Goal: Communication & Community: Answer question/provide support

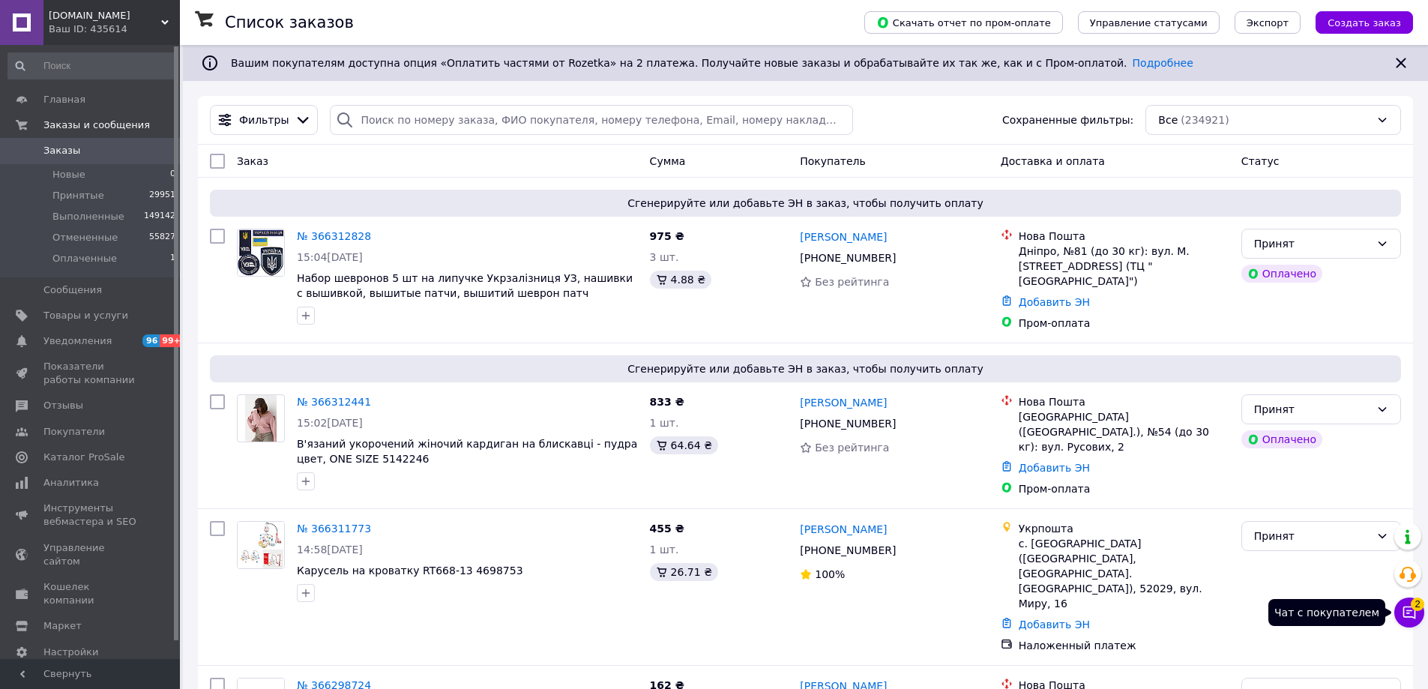
click at [1406, 602] on button "Чат с покупателем 2" at bounding box center [1409, 612] width 30 height 30
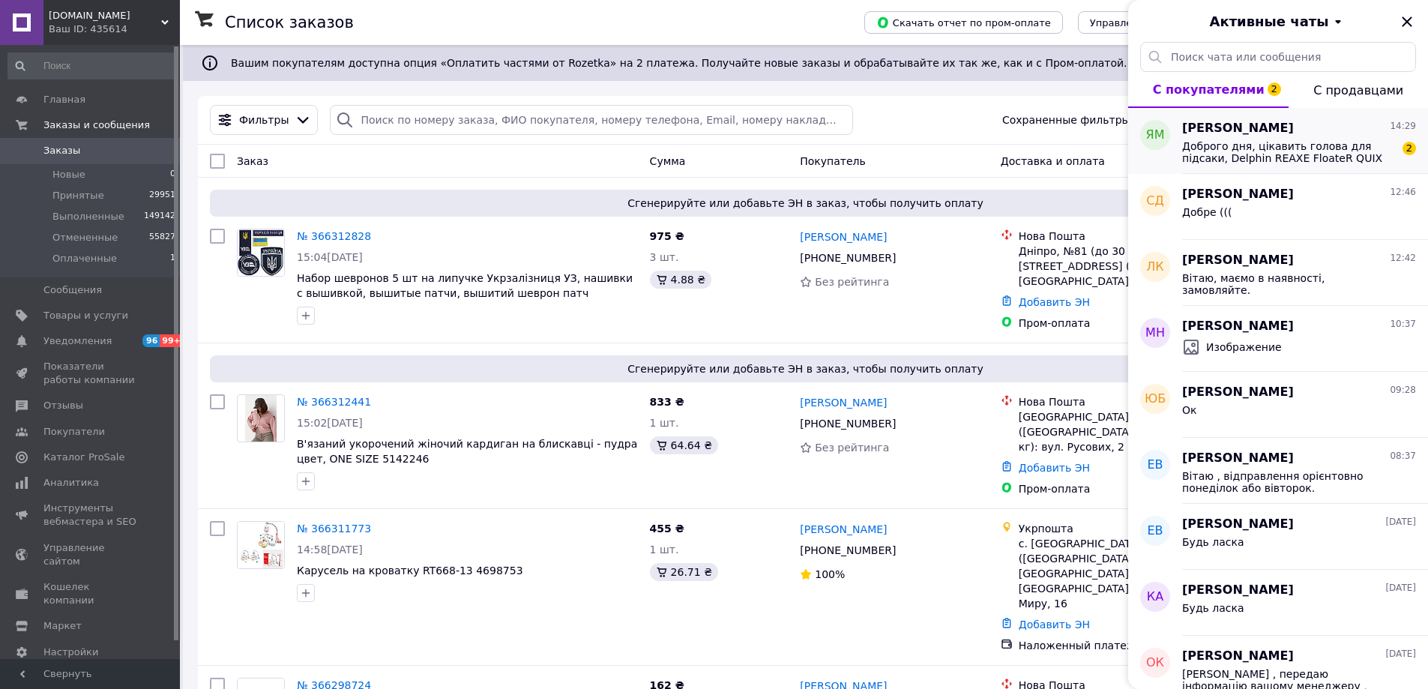
click at [1387, 157] on span "Доброго дня, цікавить голова для підсаки, Delphin REAXE FloateR QUIX 60x50см, ч…" at bounding box center [1288, 152] width 213 height 24
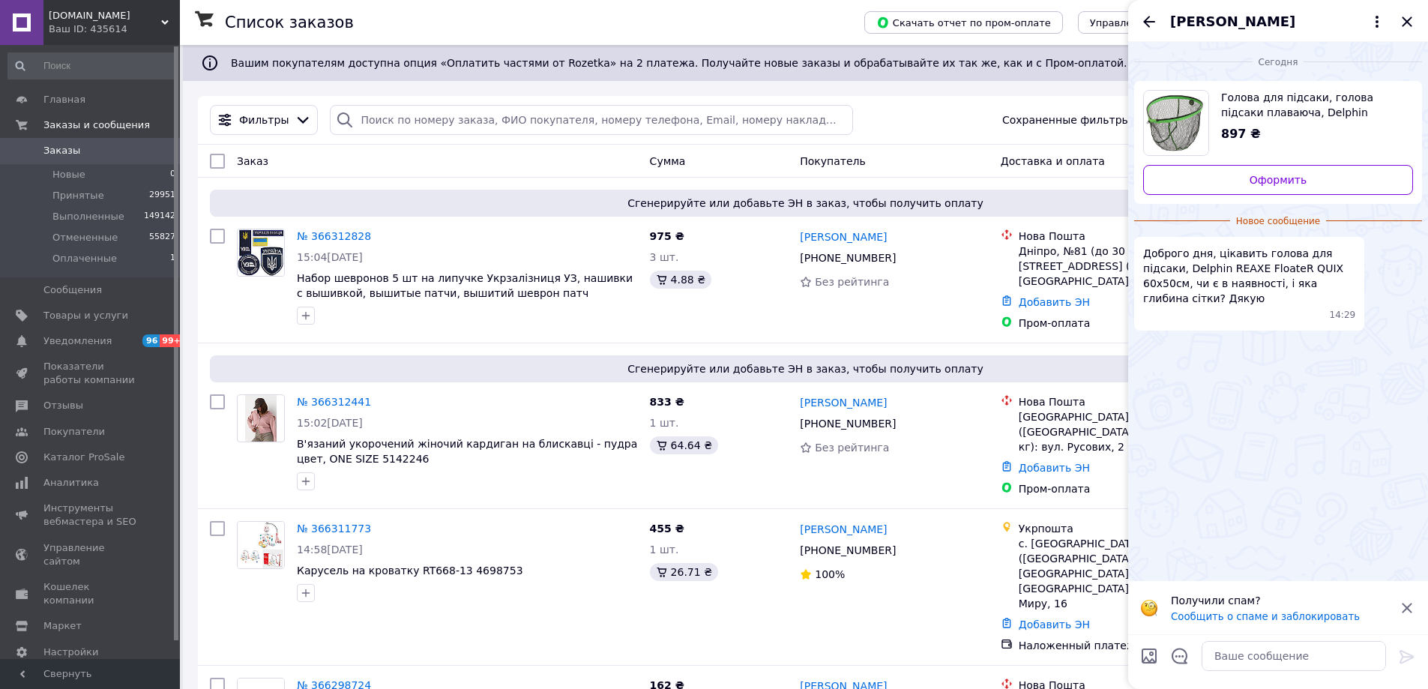
click at [1174, 119] on img "Посмотреть товар" at bounding box center [1176, 123] width 64 height 64
click at [1255, 651] on textarea at bounding box center [1293, 656] width 184 height 30
type textarea "Вітаю! Ні на разі закінчилась"
click at [1365, 663] on textarea "Вітаю! Ні на разі закінчилась" at bounding box center [1278, 656] width 214 height 30
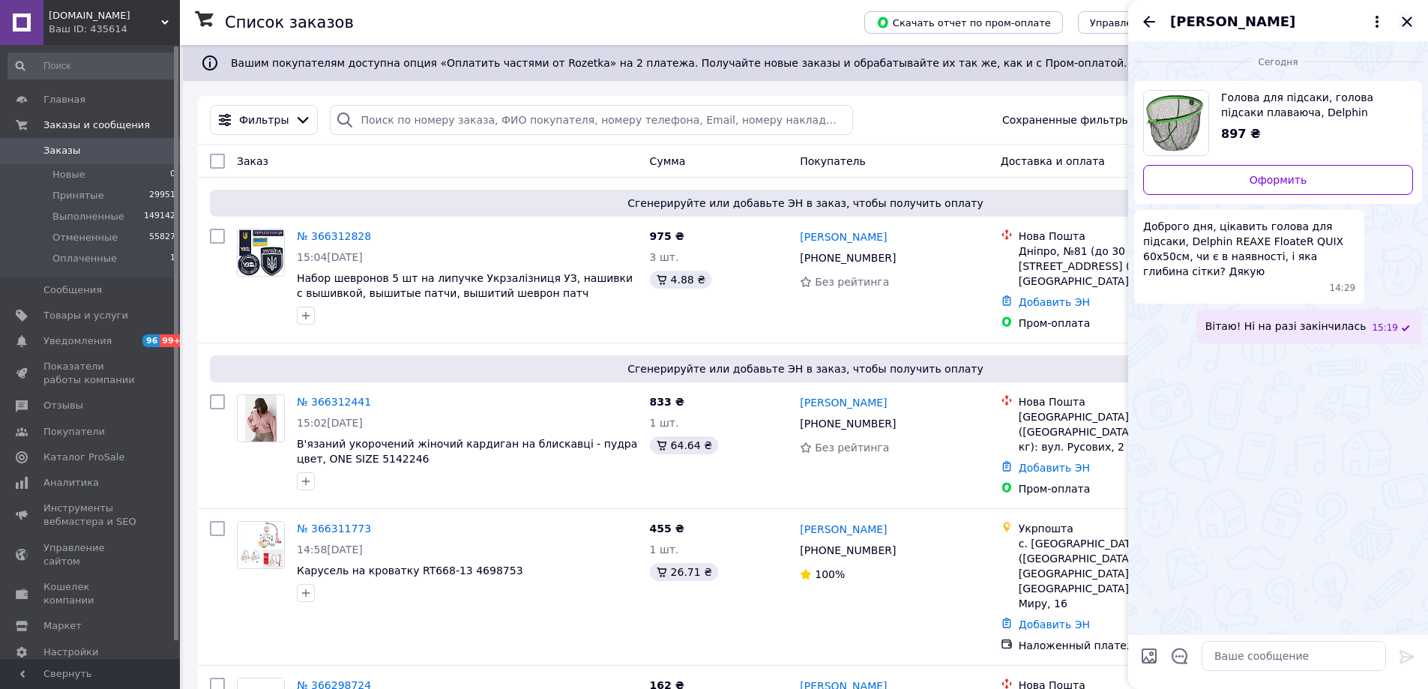
click at [1400, 20] on icon "Закрыть" at bounding box center [1407, 22] width 18 height 18
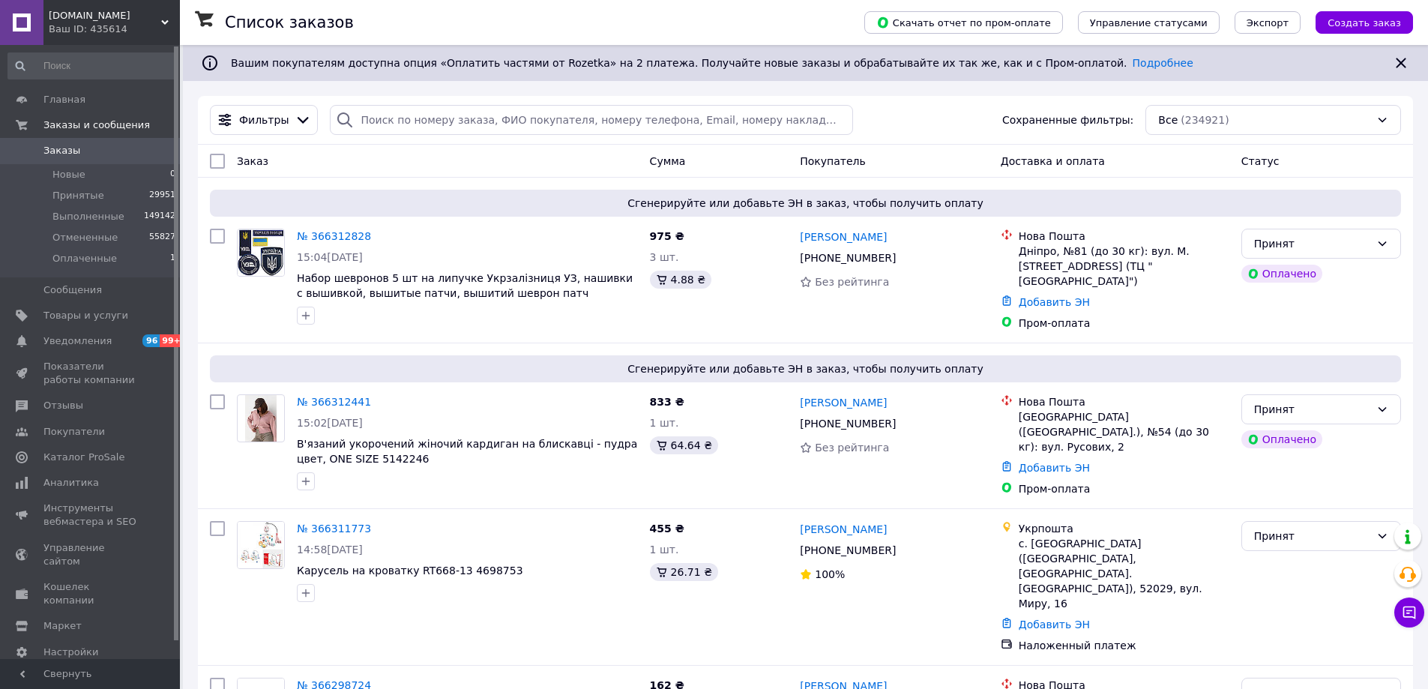
click at [90, 26] on div "Ваш ID: 435614" at bounding box center [114, 28] width 131 height 13
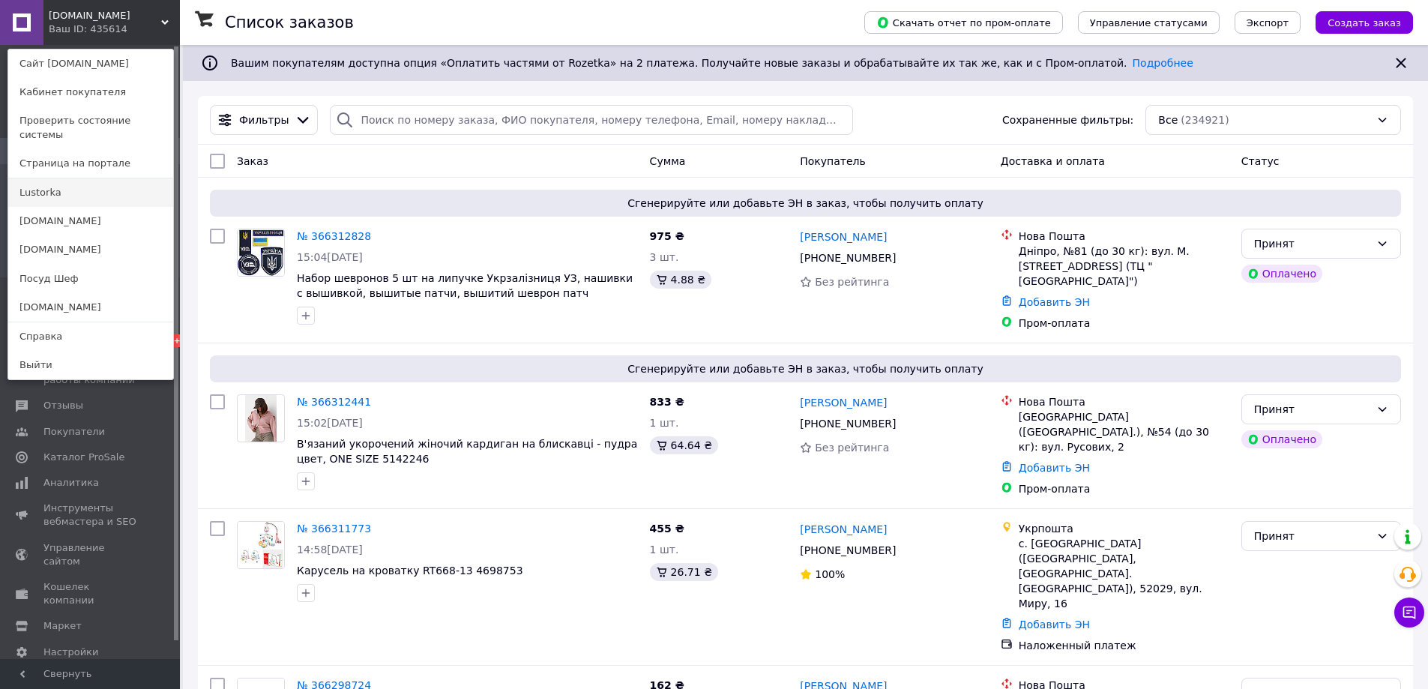
click at [49, 178] on link "Lustorka" at bounding box center [90, 192] width 165 height 28
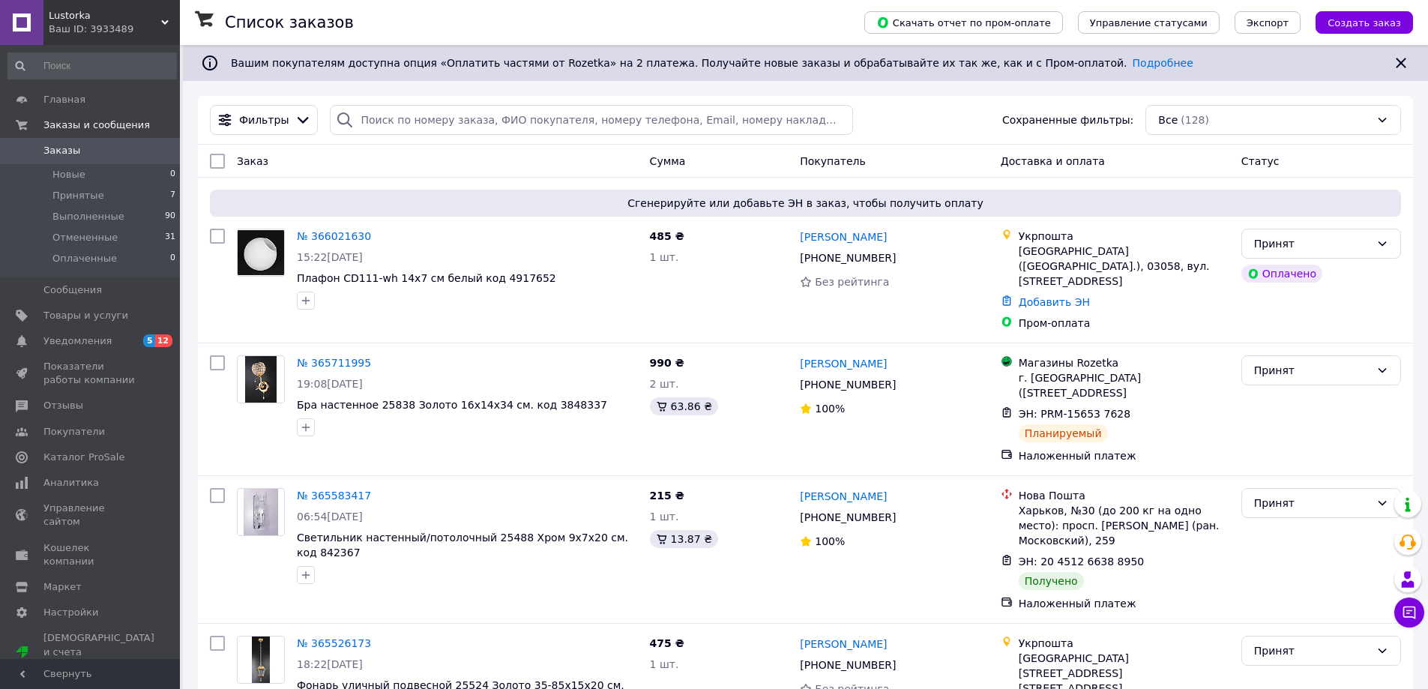
click at [118, 35] on div "Ваш ID: 3933489" at bounding box center [114, 28] width 131 height 13
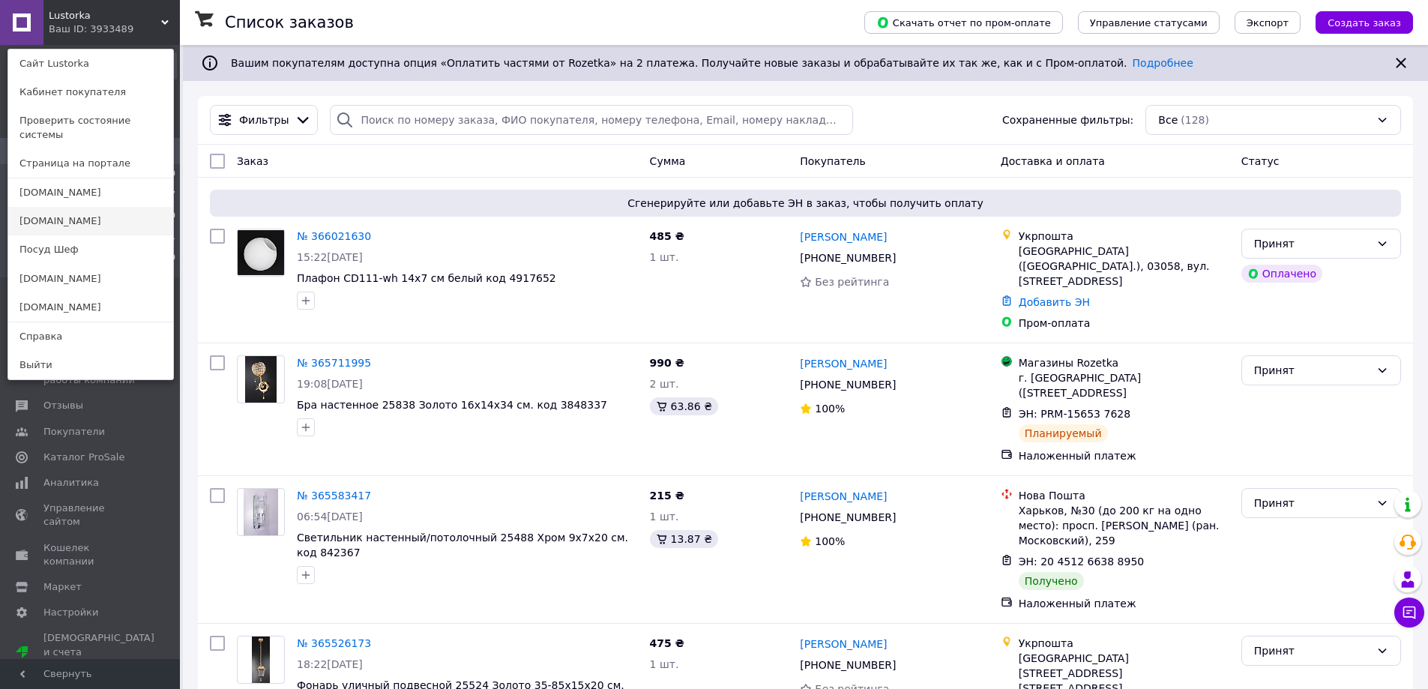
click at [77, 207] on link "[DOMAIN_NAME]" at bounding box center [90, 221] width 165 height 28
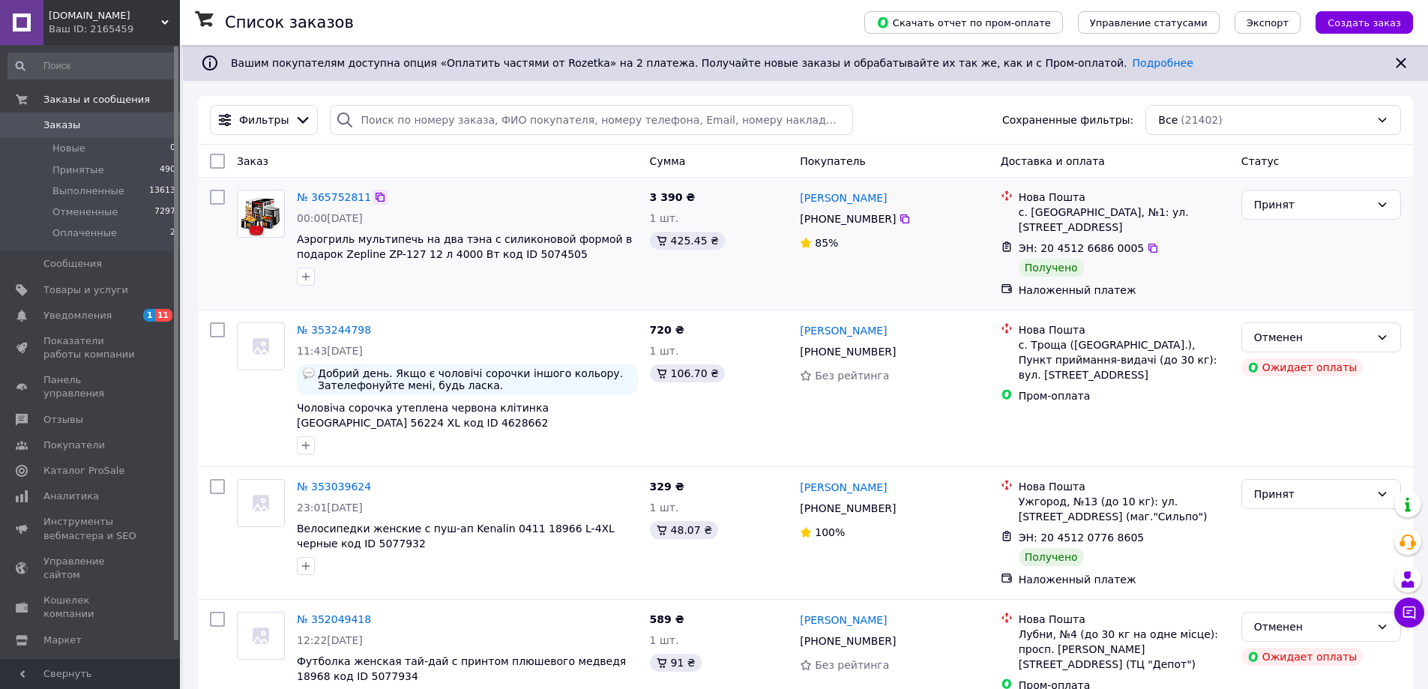
click at [374, 198] on icon at bounding box center [380, 197] width 12 height 12
click at [144, 32] on div "Ваш ID: 2165459" at bounding box center [114, 28] width 131 height 13
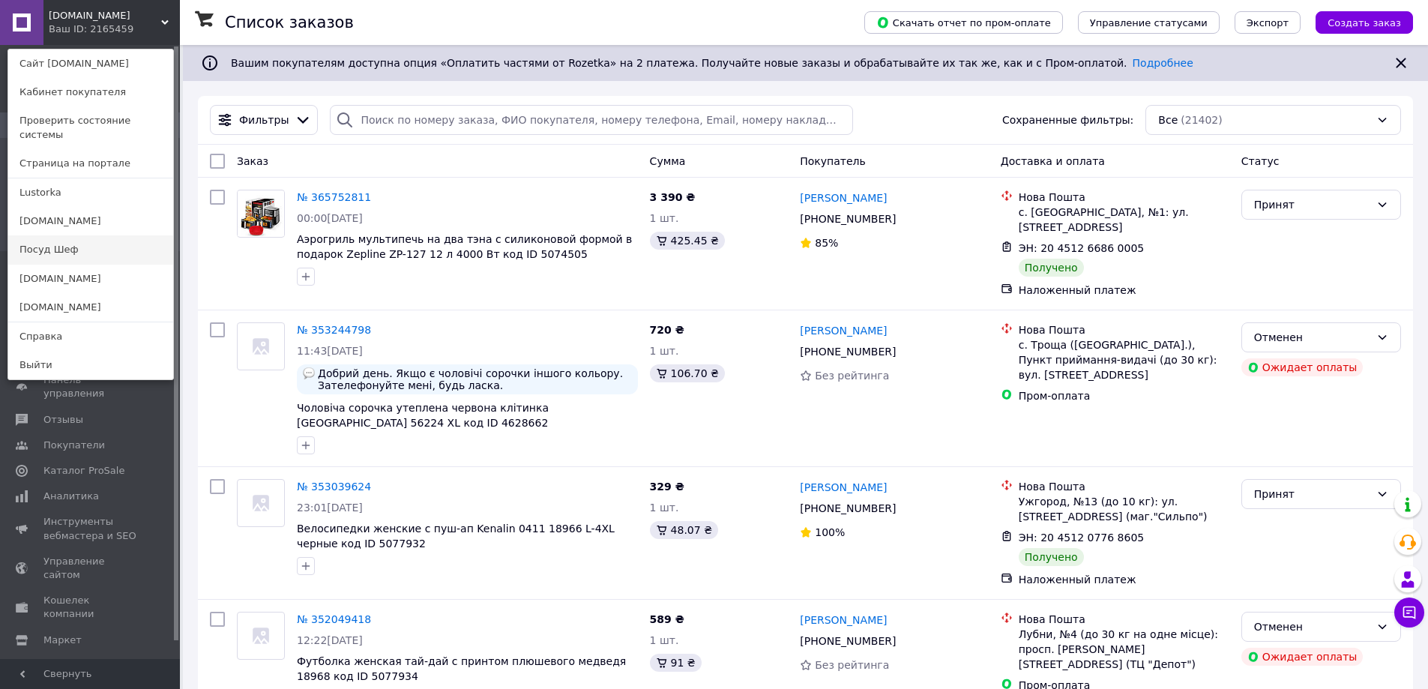
click at [61, 246] on link "Посуд Шеф" at bounding box center [90, 249] width 165 height 28
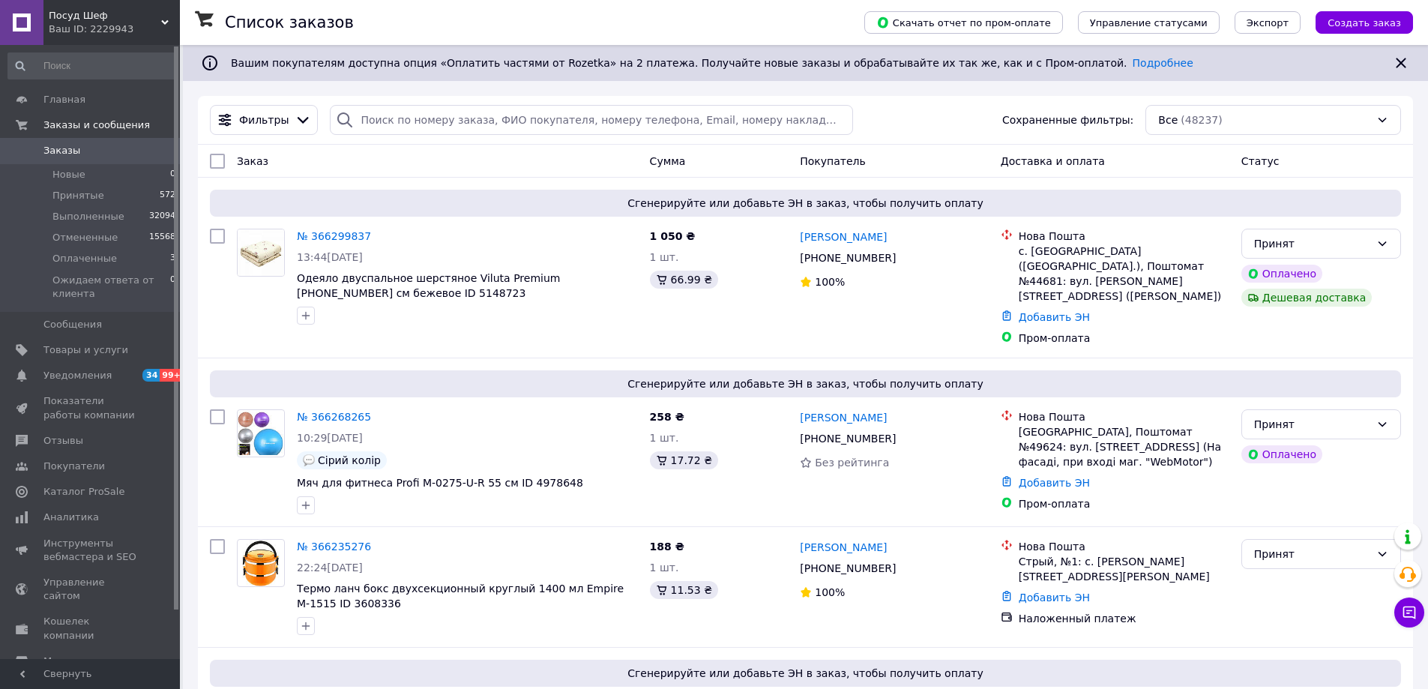
click at [121, 22] on div "Ваш ID: 2229943" at bounding box center [114, 28] width 131 height 13
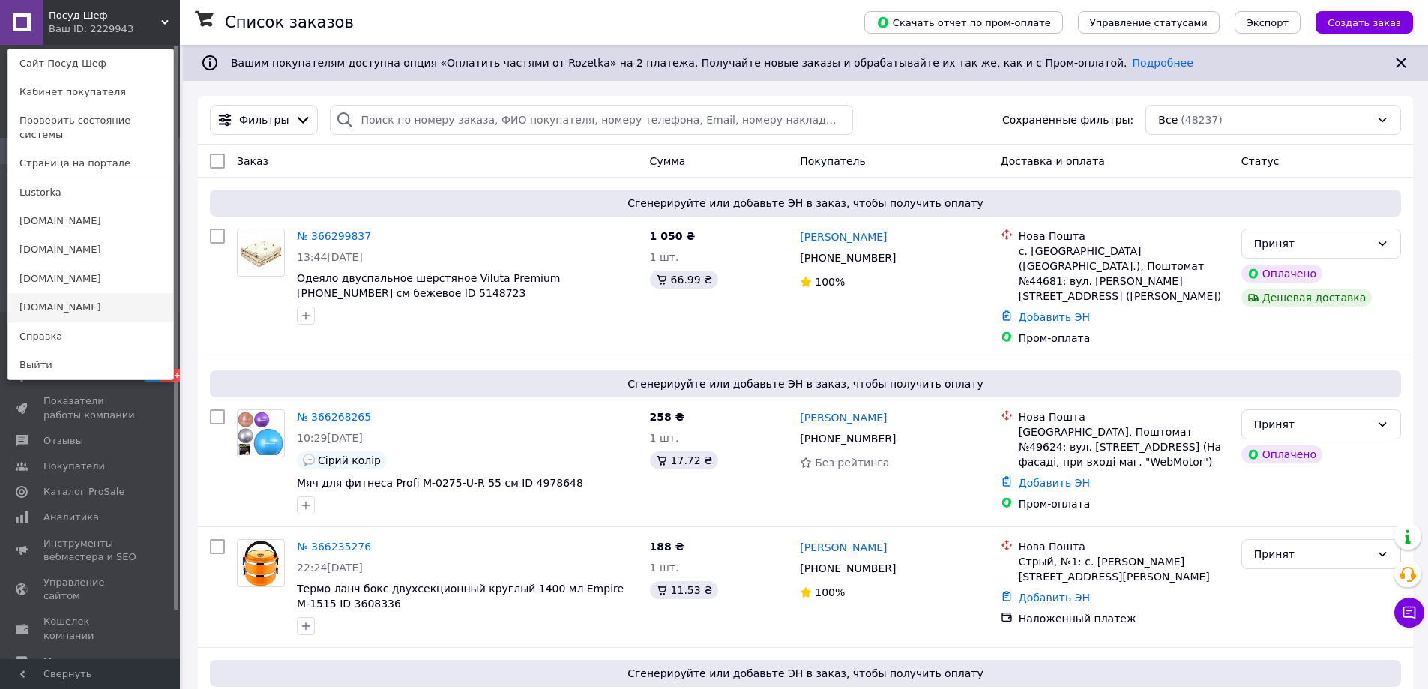
click at [52, 293] on link "[DOMAIN_NAME]" at bounding box center [90, 307] width 165 height 28
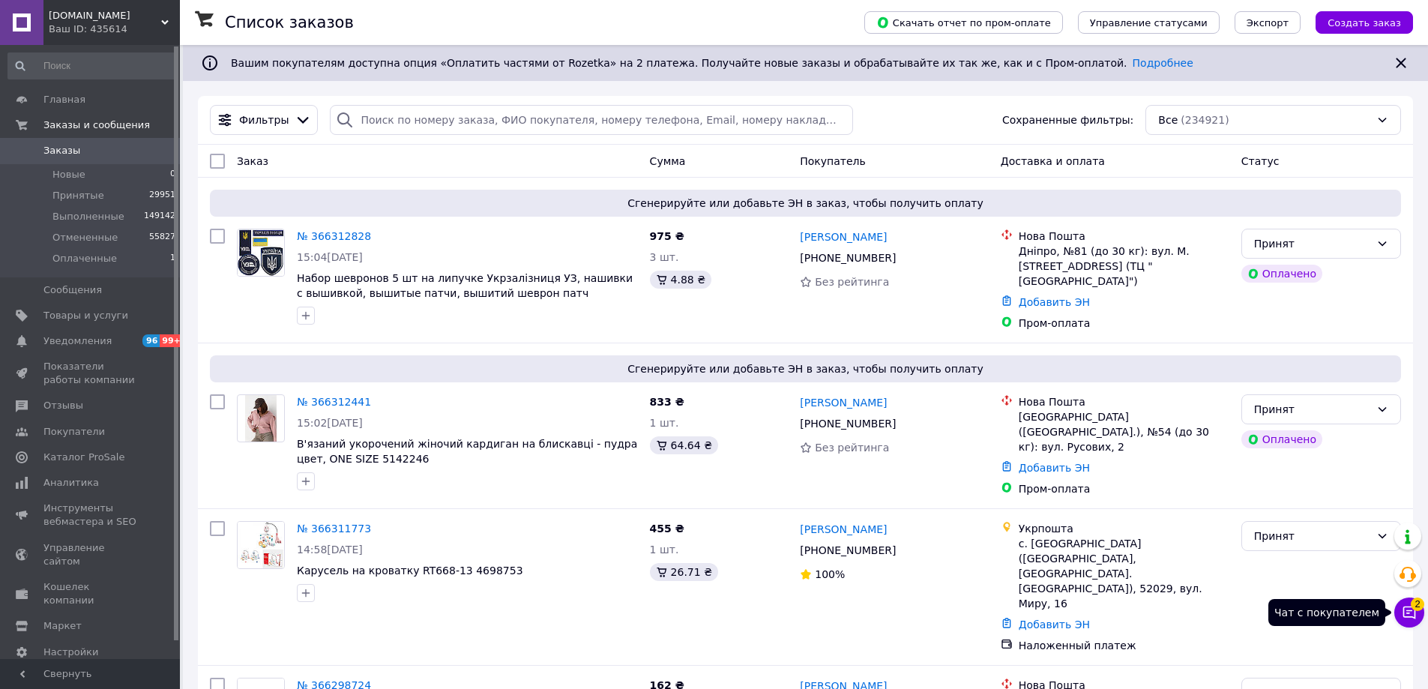
click at [1401, 603] on button "Чат с покупателем 2" at bounding box center [1409, 612] width 30 height 30
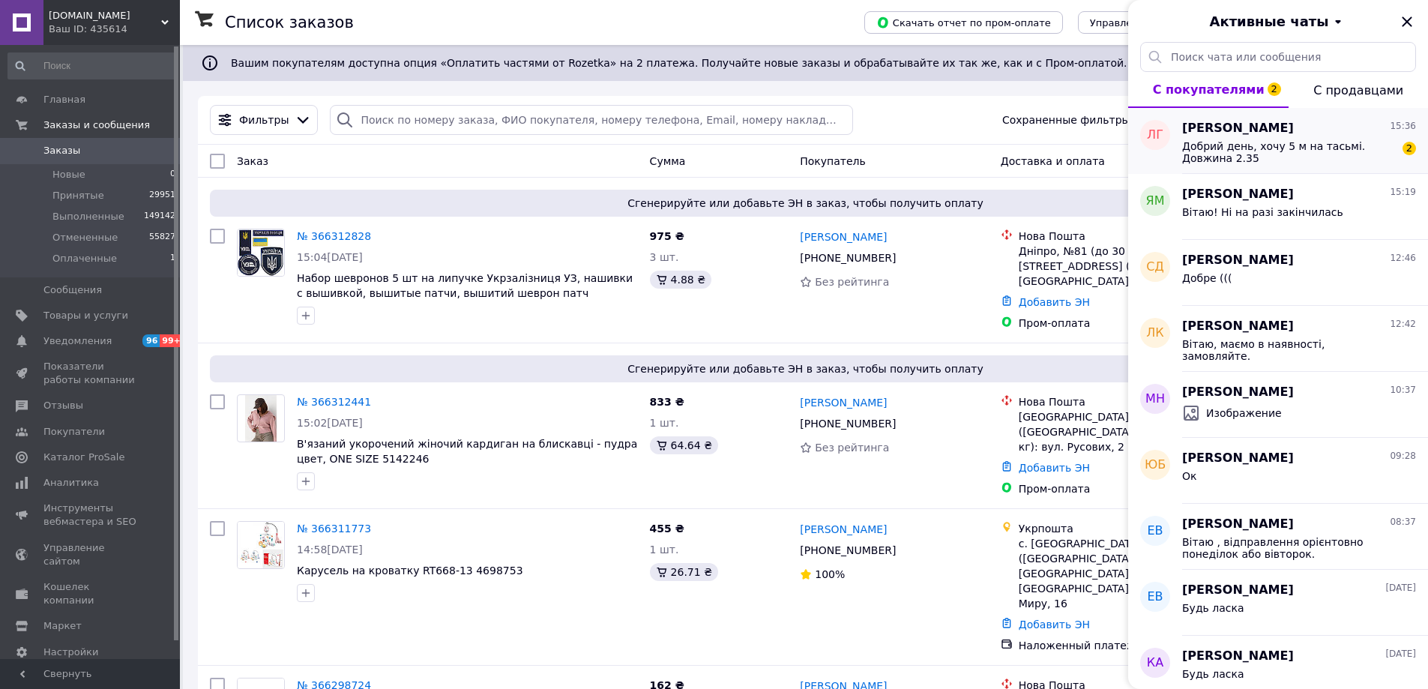
click at [1266, 151] on span "Добрий день, хочу 5 м на тасьмі. Довжина 2.35" at bounding box center [1288, 152] width 213 height 24
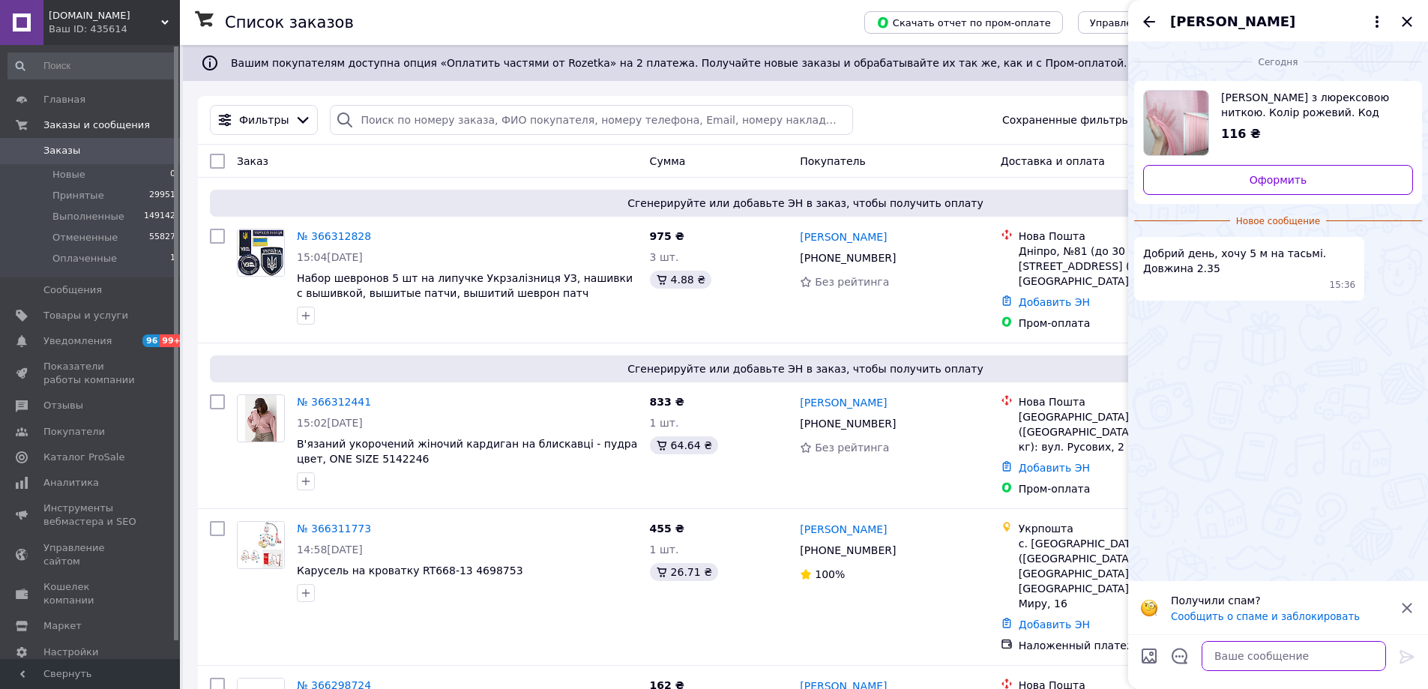
click at [1262, 662] on textarea at bounding box center [1293, 656] width 184 height 30
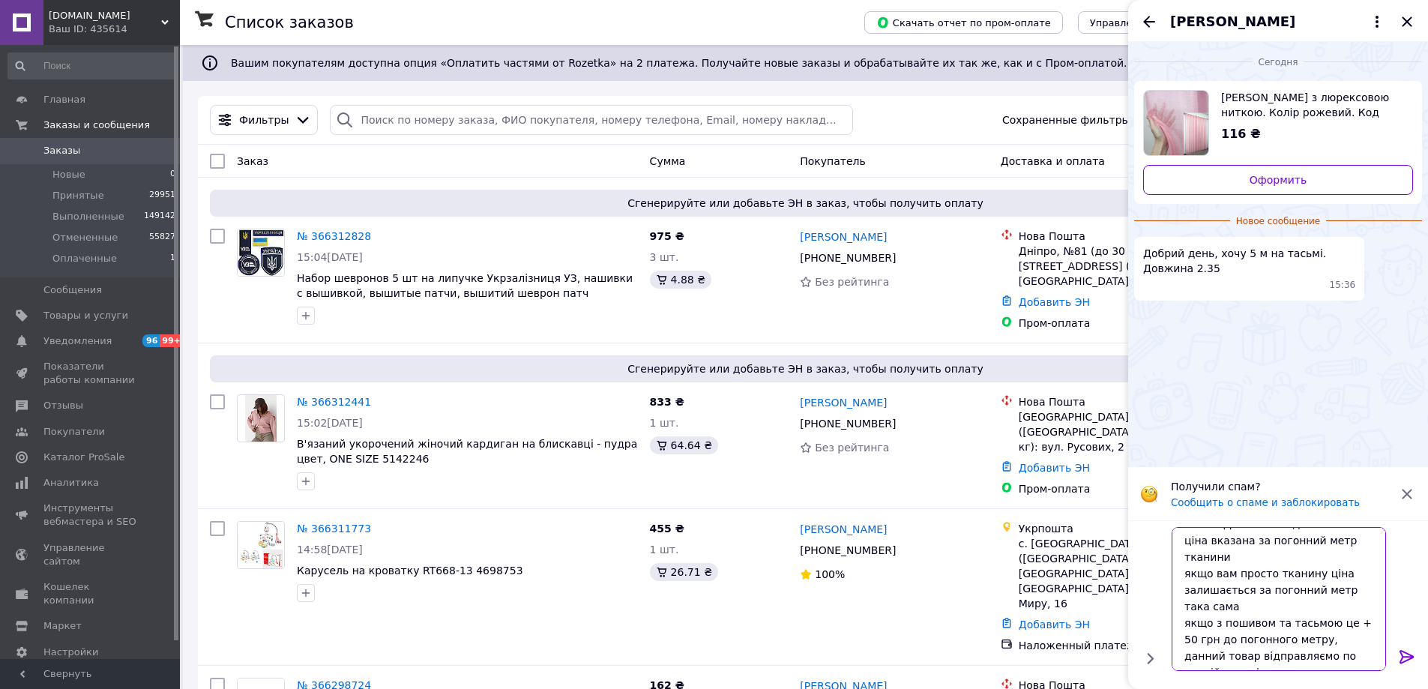
scroll to position [18, 0]
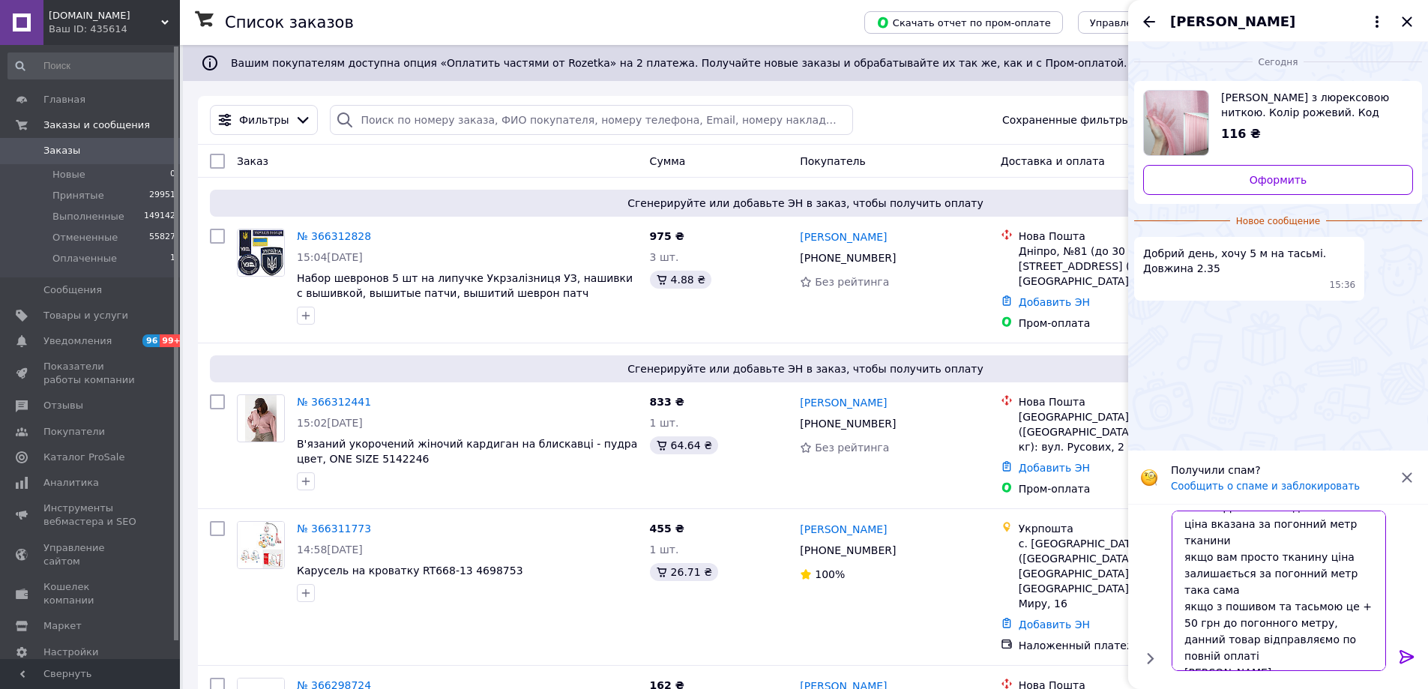
type textarea "Вітаю! Дана тюль йде на пошив ціна вказана за погонний метр тканини якщо вам пр…"
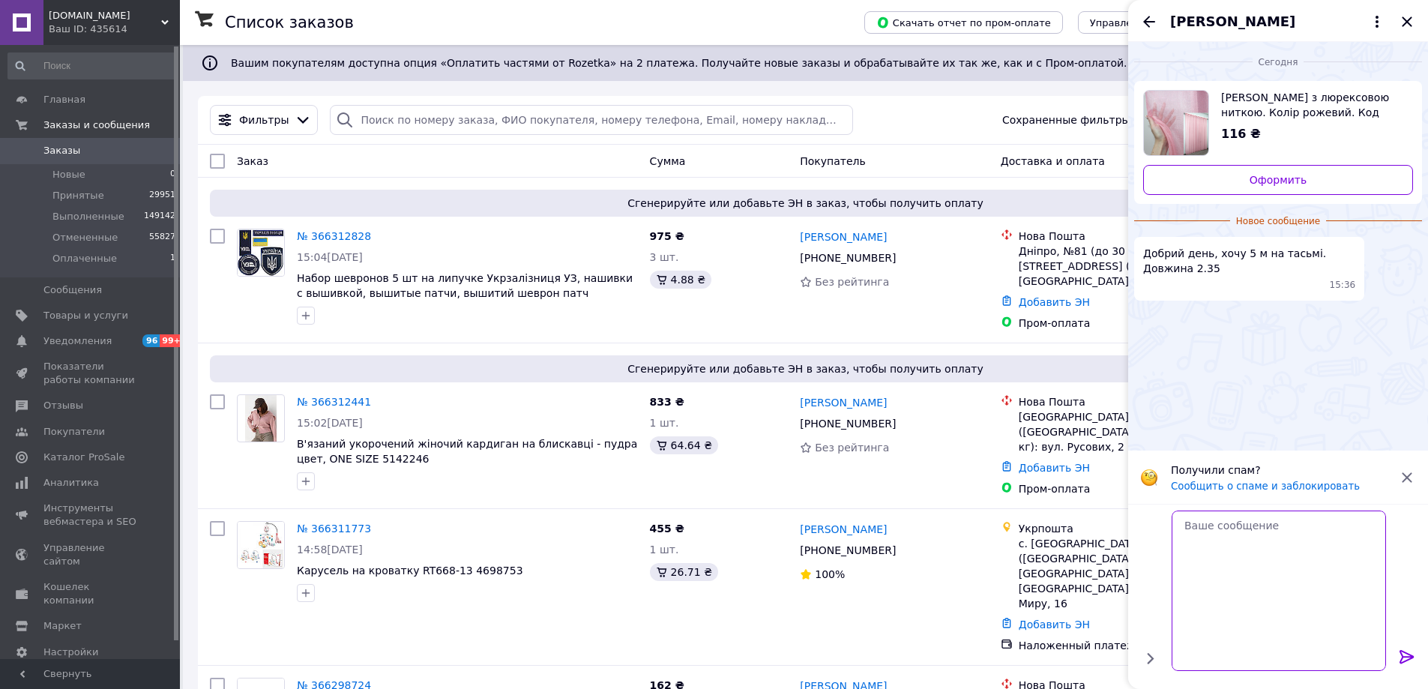
scroll to position [0, 0]
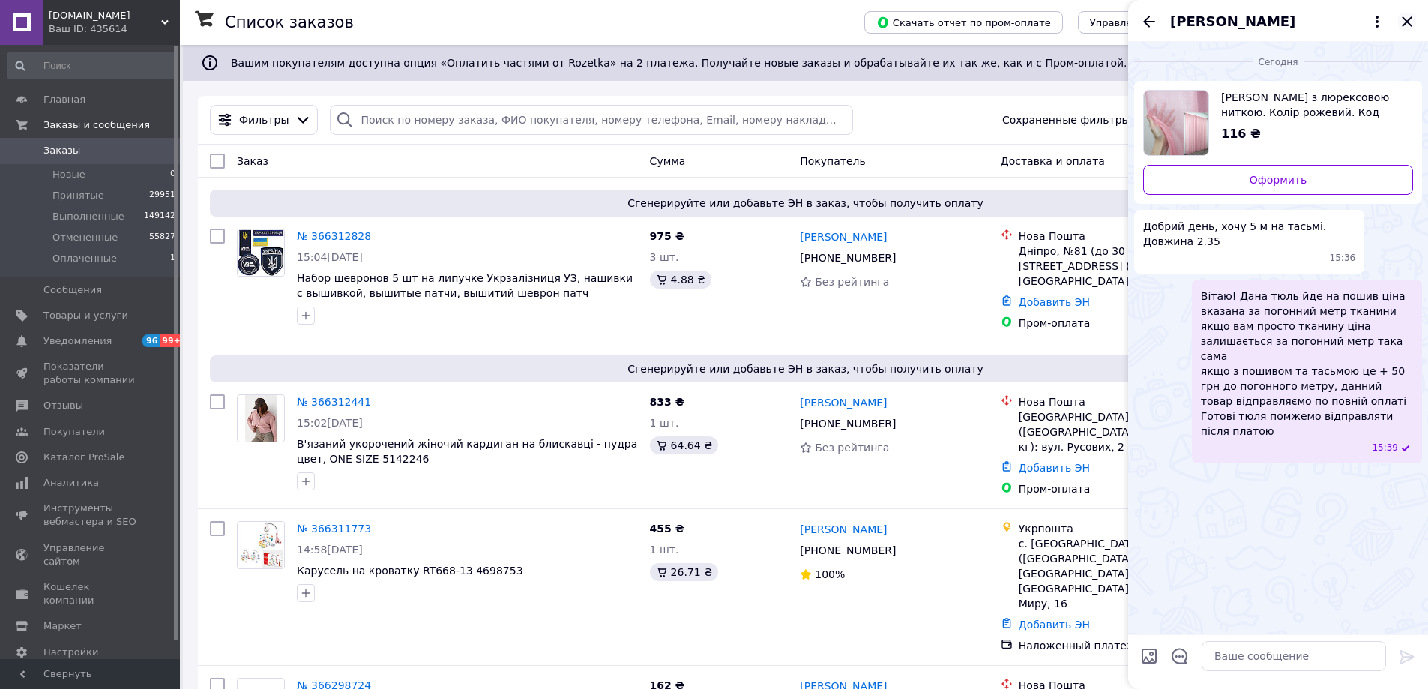
click at [1403, 22] on icon "Закрыть" at bounding box center [1407, 22] width 18 height 18
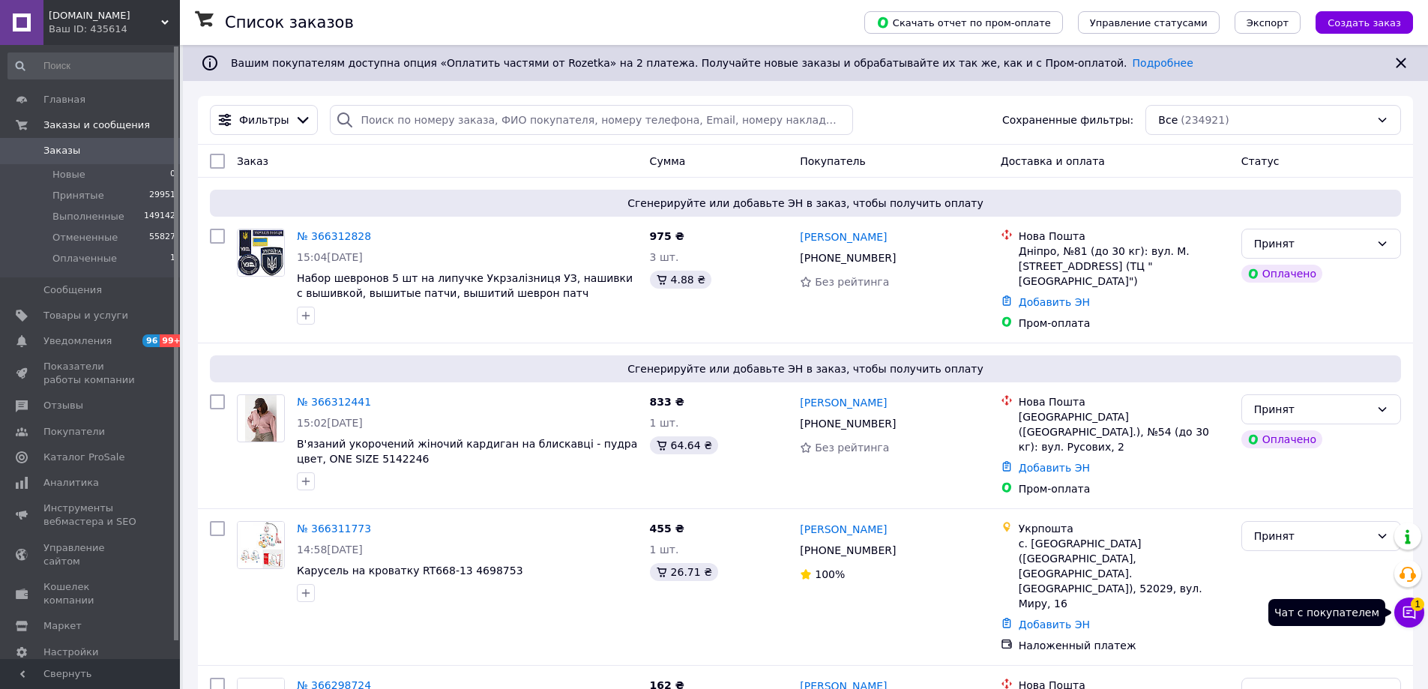
click at [1405, 618] on icon at bounding box center [1408, 612] width 15 height 15
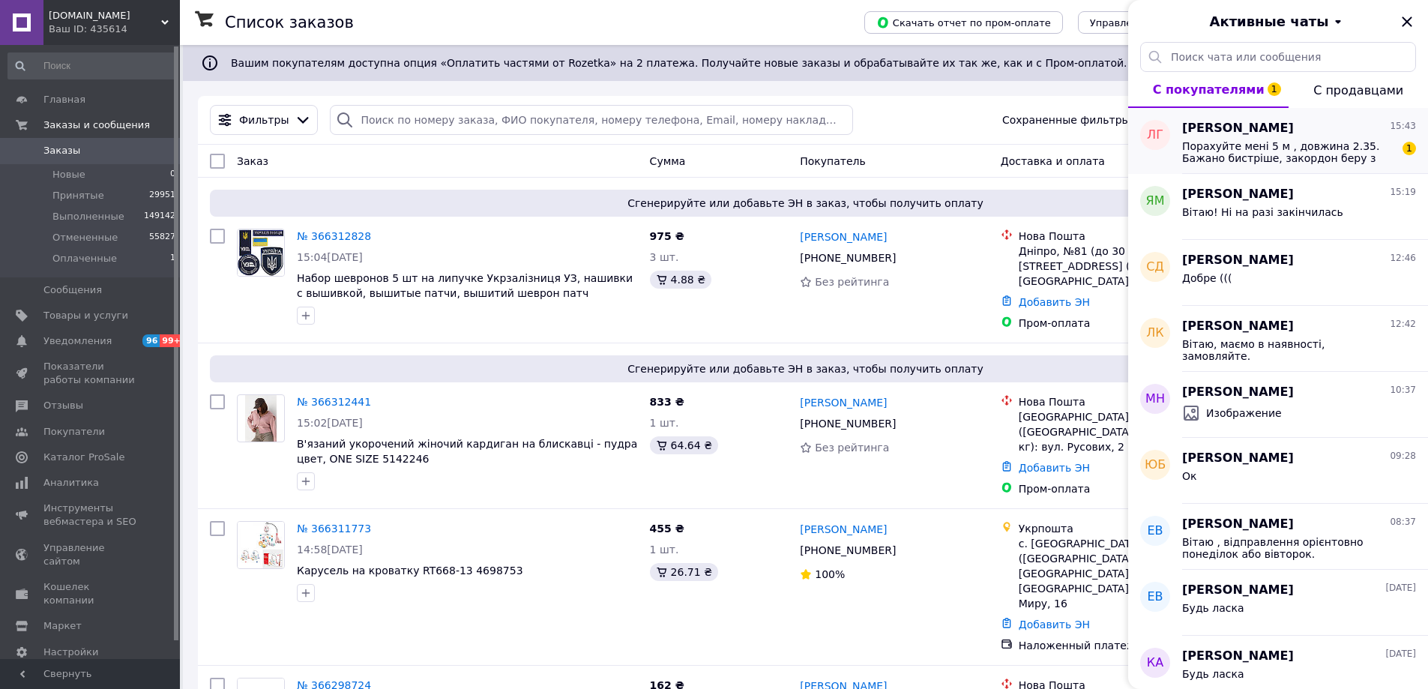
click at [1282, 150] on span "Порахуйте мені 5 м , довжина 2.35. Бажано бистріше, закордон беру з собою))" at bounding box center [1288, 152] width 213 height 24
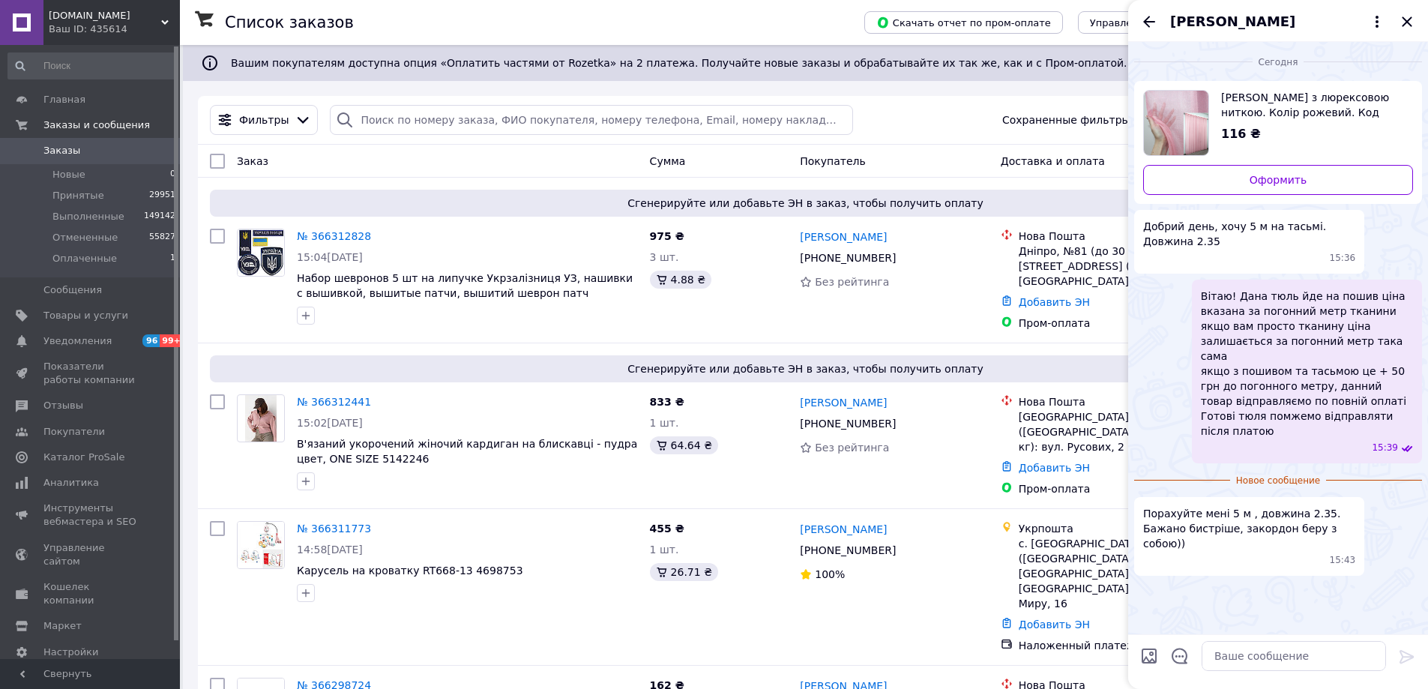
click at [1243, 659] on textarea at bounding box center [1293, 656] width 184 height 30
click at [1249, 656] on textarea at bounding box center [1293, 656] width 184 height 30
click at [1288, 659] on textarea "Відправка у нас протягом 2 - 4 робочих днів" at bounding box center [1278, 648] width 214 height 45
type textarea "Відправка у нас протягом 2 - 4 робочих днів 830 грн буде коштувати така тюль"
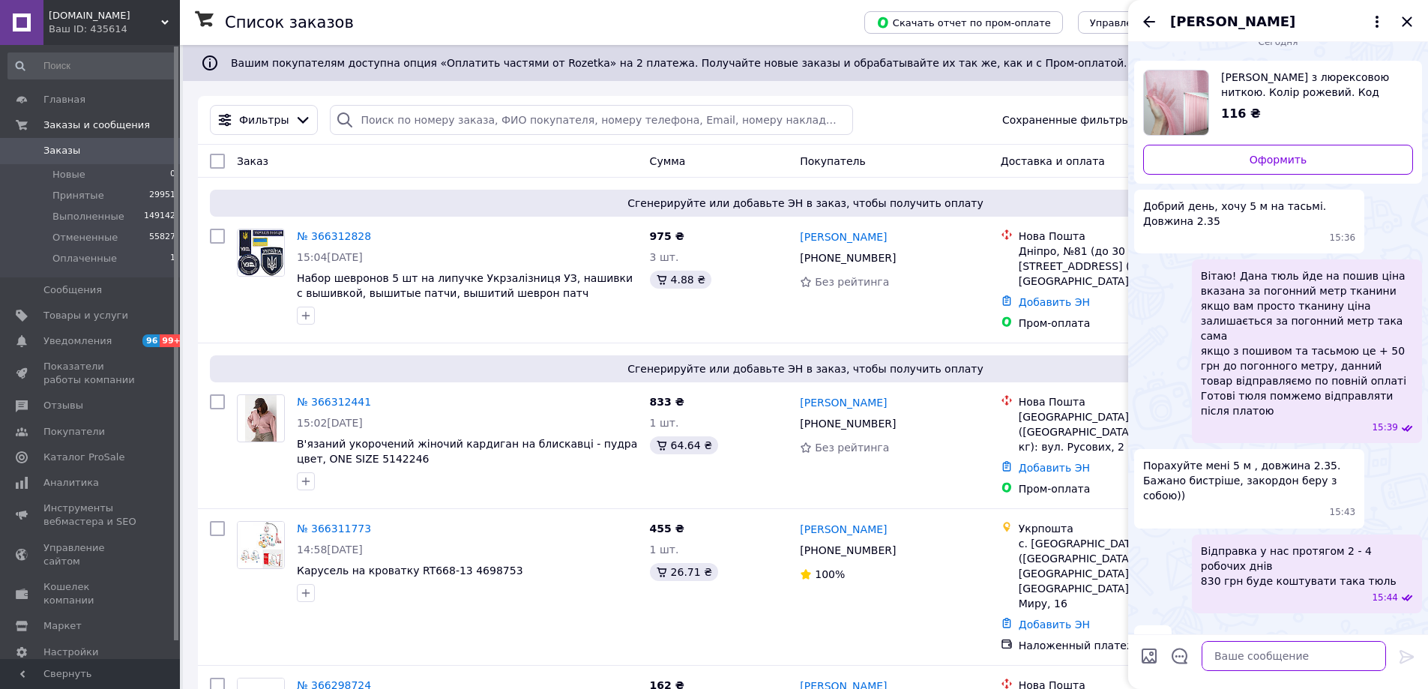
scroll to position [15, 0]
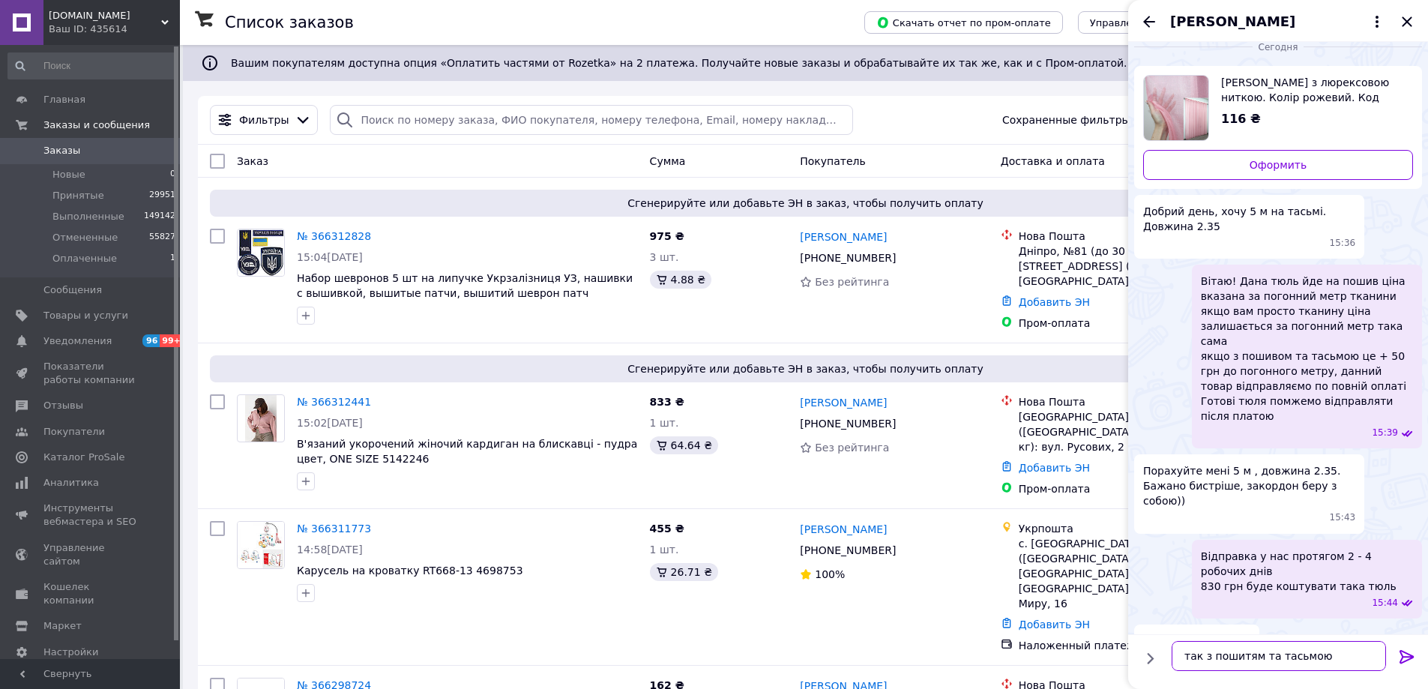
type textarea "так з пошитям та тасьмою"
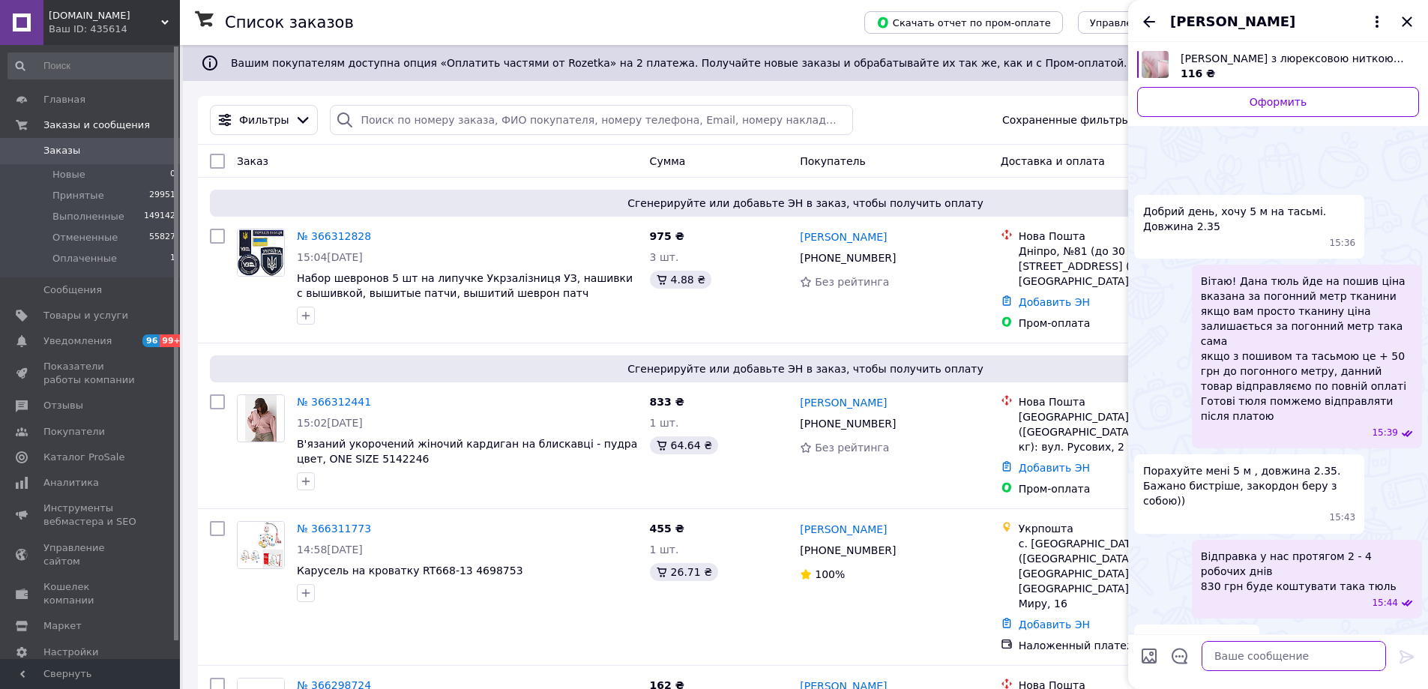
scroll to position [55, 0]
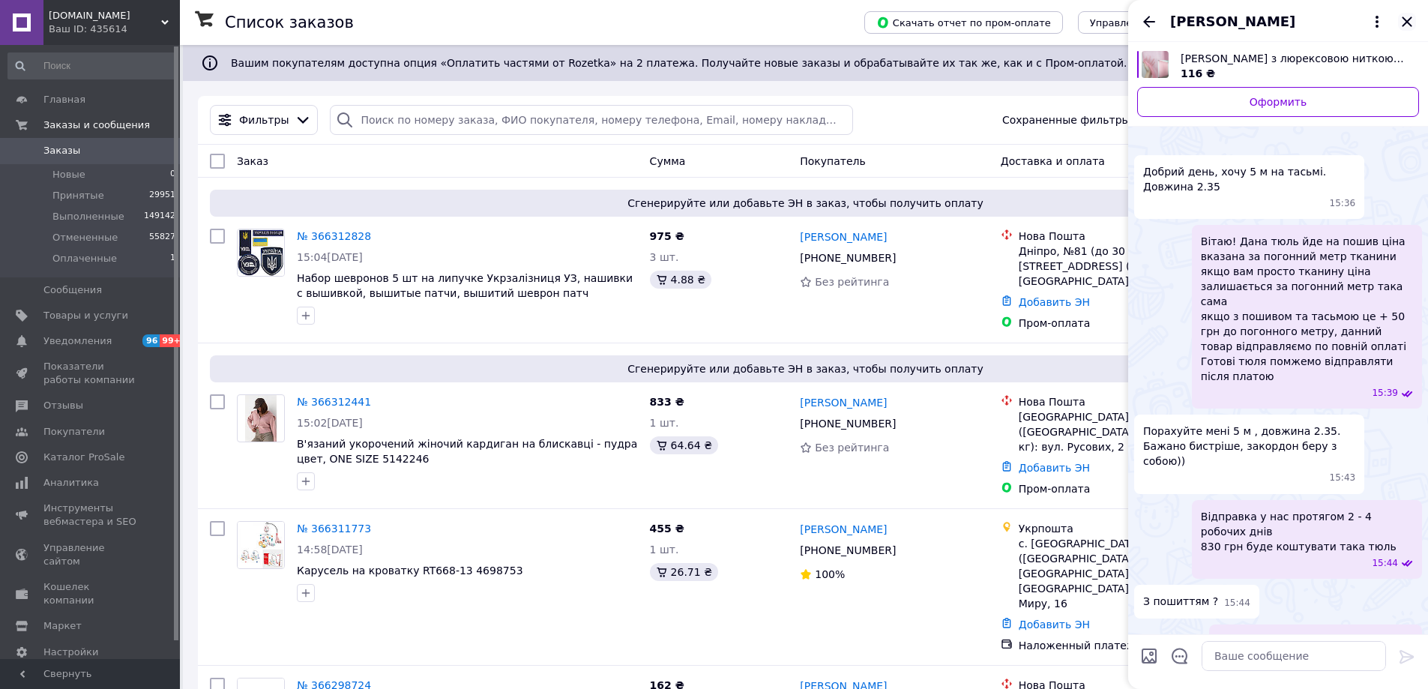
click at [1410, 20] on icon "Закрыть" at bounding box center [1407, 22] width 18 height 18
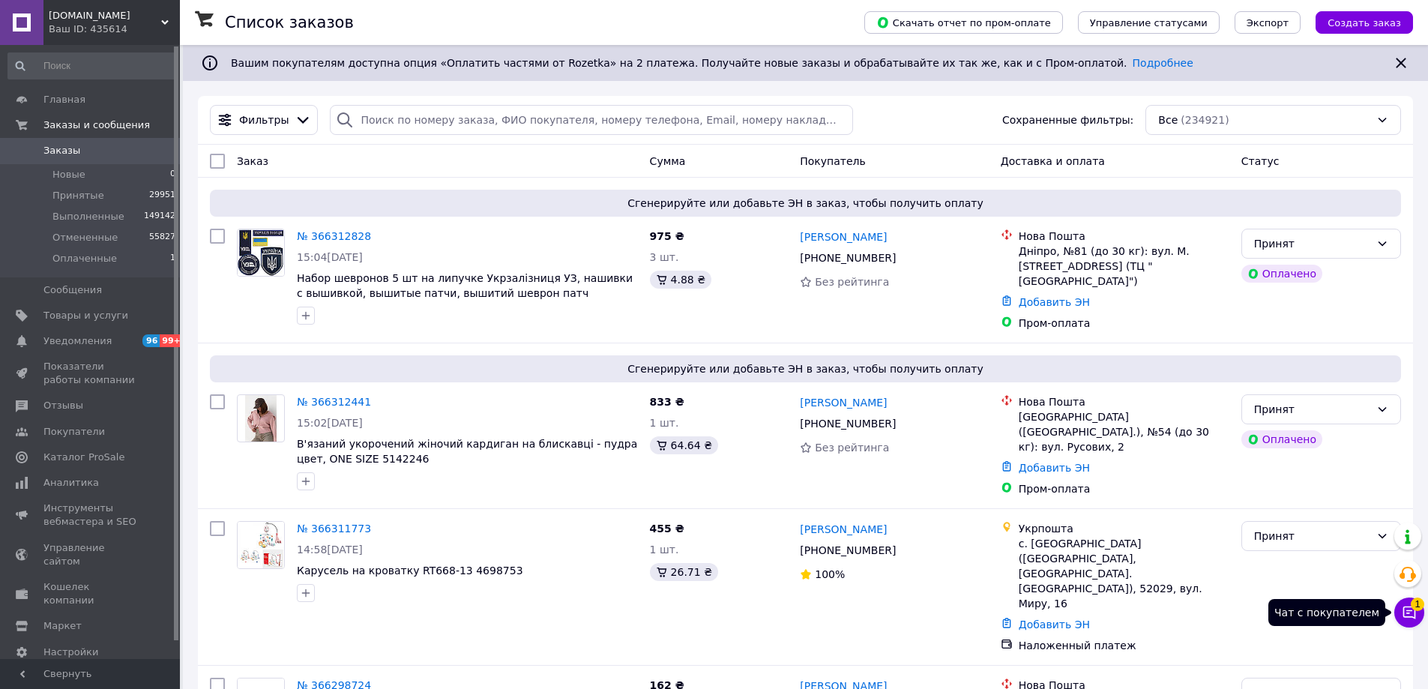
click at [1408, 607] on icon at bounding box center [1409, 612] width 13 height 13
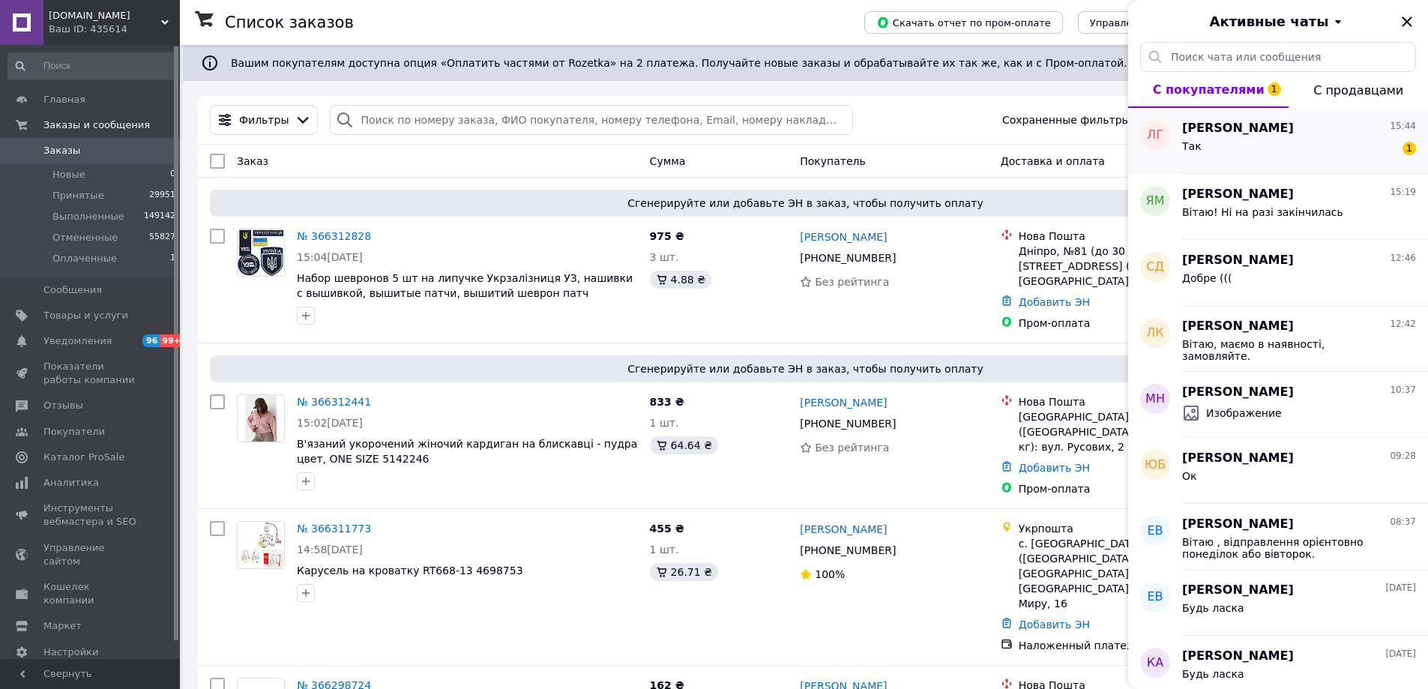
click at [1299, 134] on div "[PERSON_NAME] 15:44" at bounding box center [1299, 128] width 234 height 17
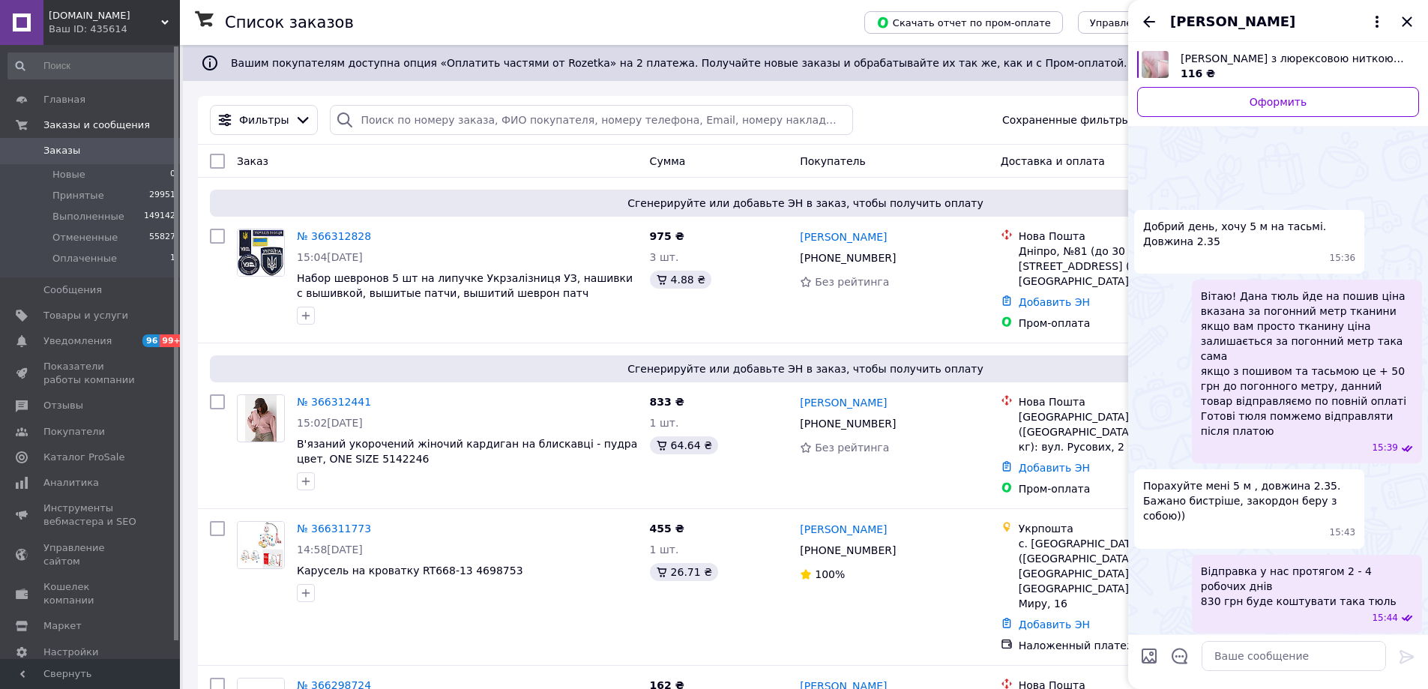
scroll to position [121, 0]
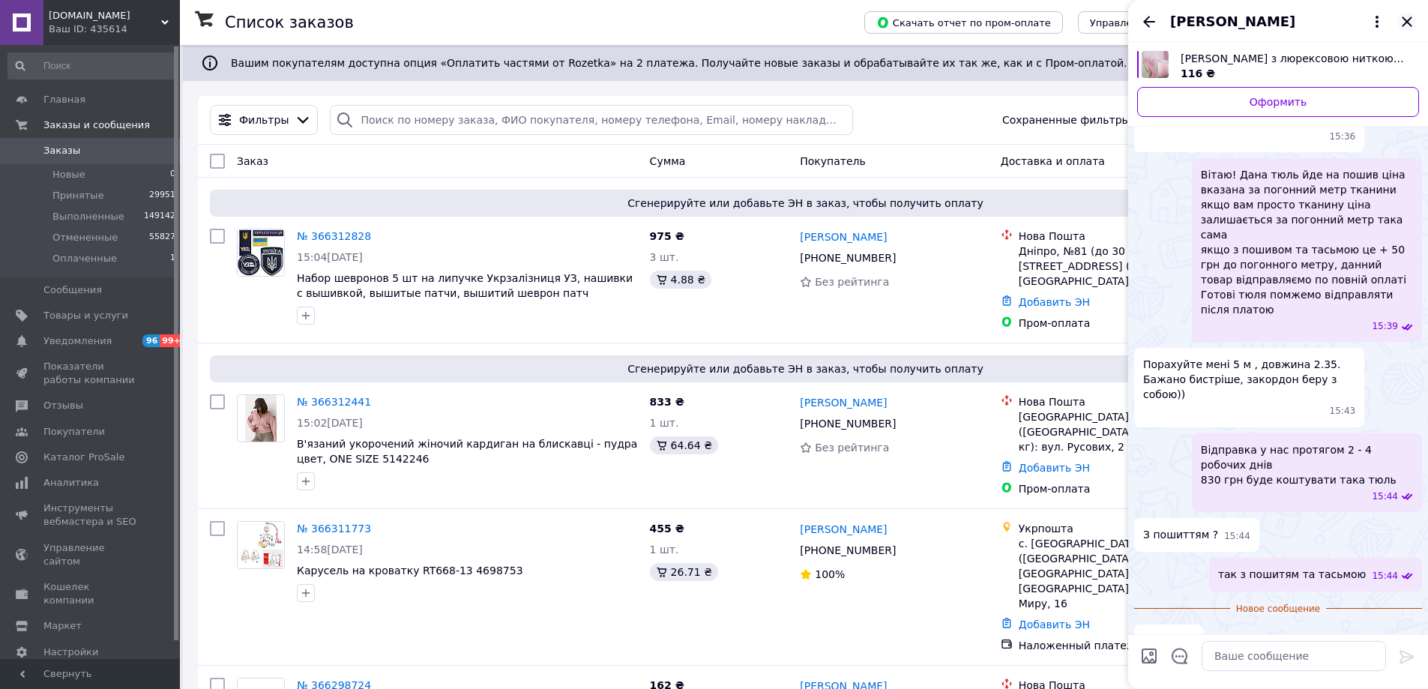
click at [1410, 25] on icon "Закрыть" at bounding box center [1406, 21] width 10 height 10
